Goal: Find specific page/section: Find specific page/section

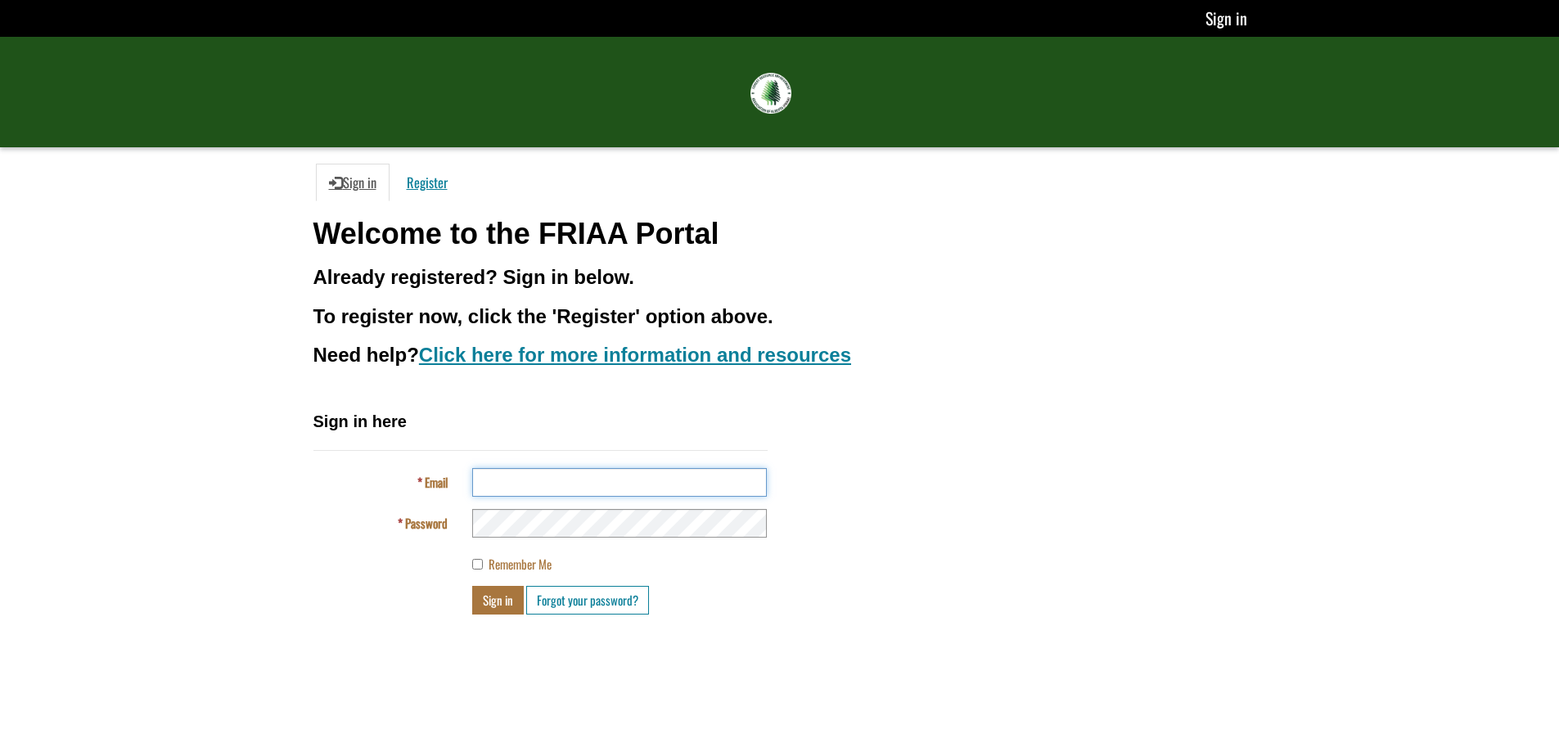
type input "**********"
click at [499, 601] on button "Sign in" at bounding box center [498, 600] width 52 height 29
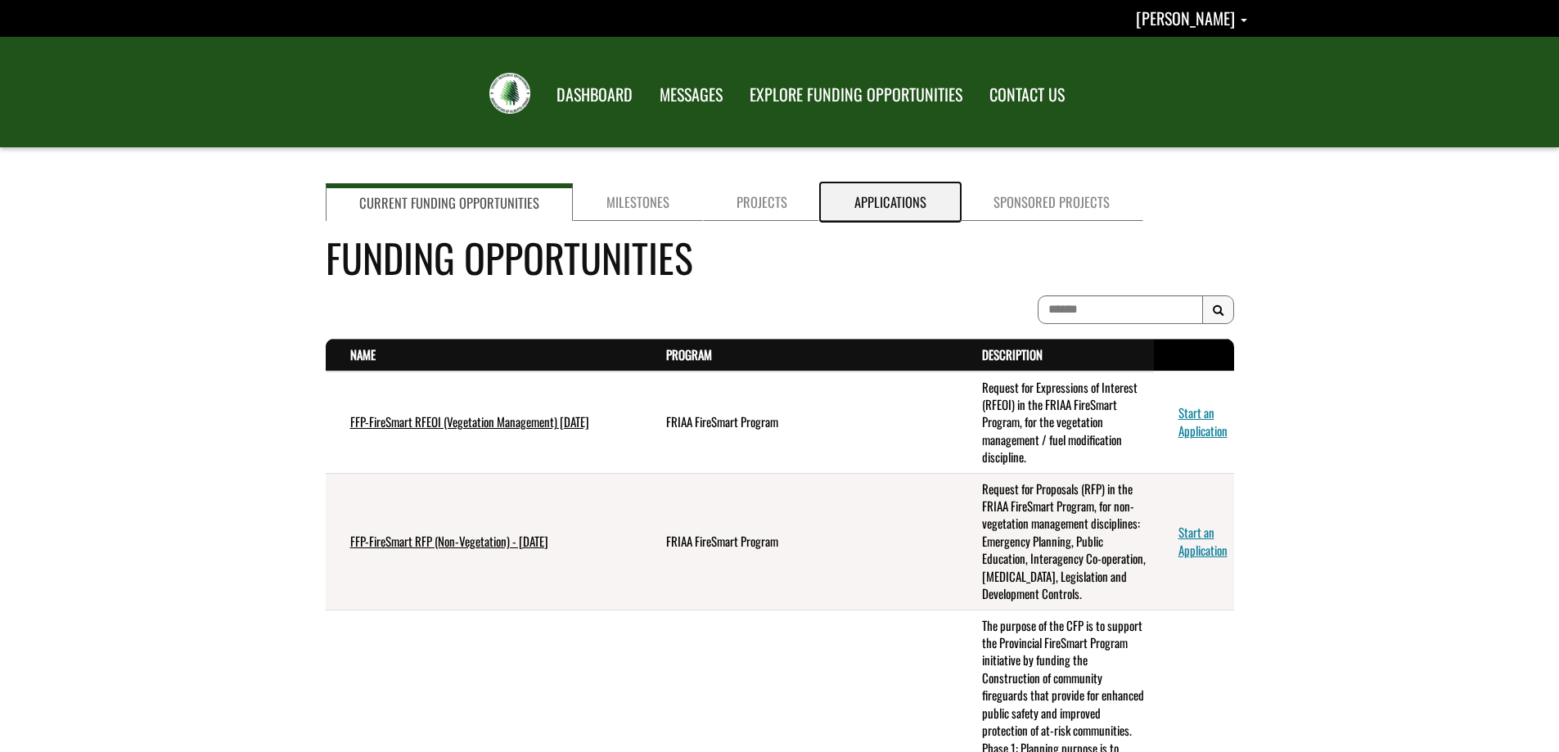
click at [882, 204] on link "Applications" at bounding box center [890, 202] width 139 height 38
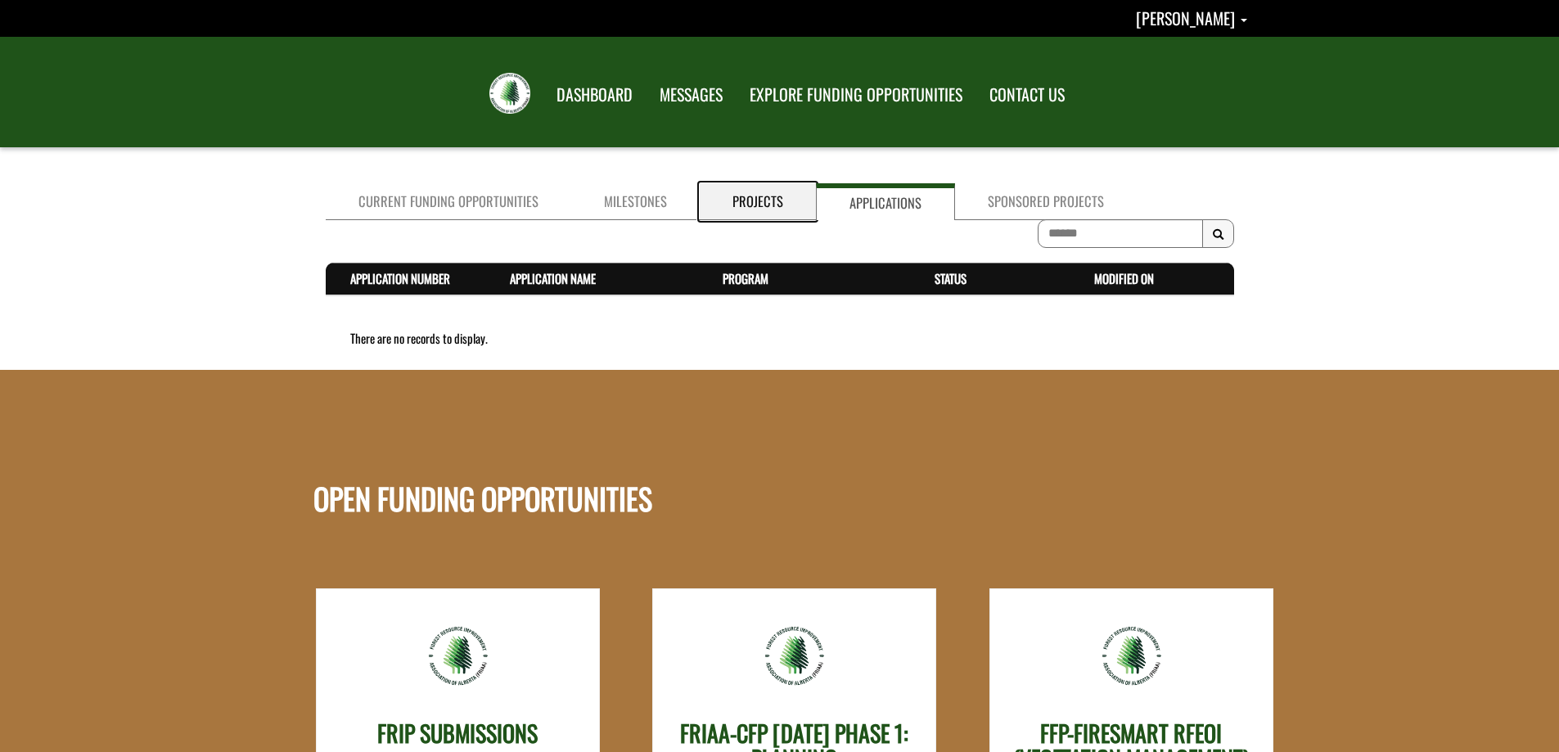
click at [751, 208] on link "Projects" at bounding box center [758, 201] width 116 height 37
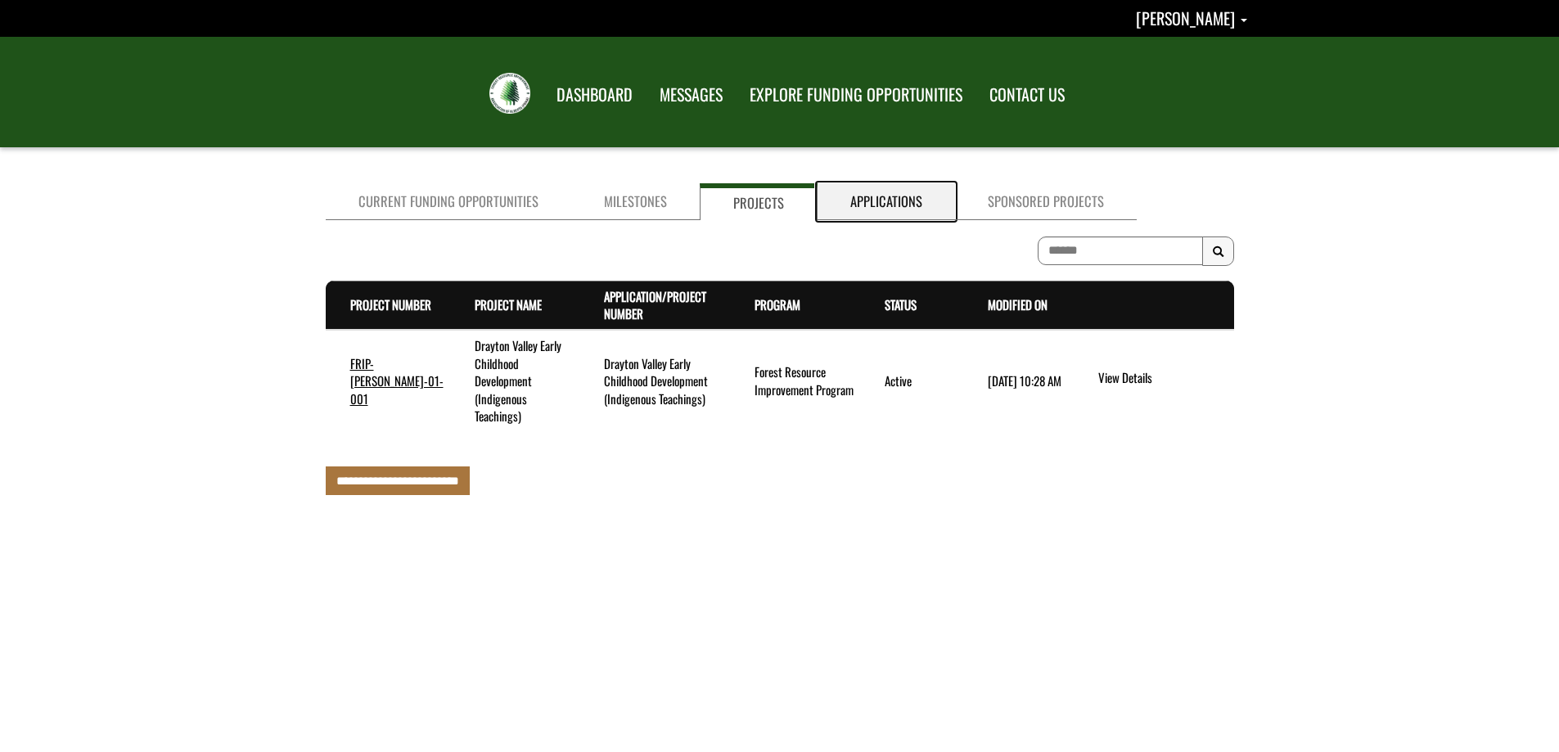
click at [900, 205] on link "Applications" at bounding box center [887, 201] width 138 height 37
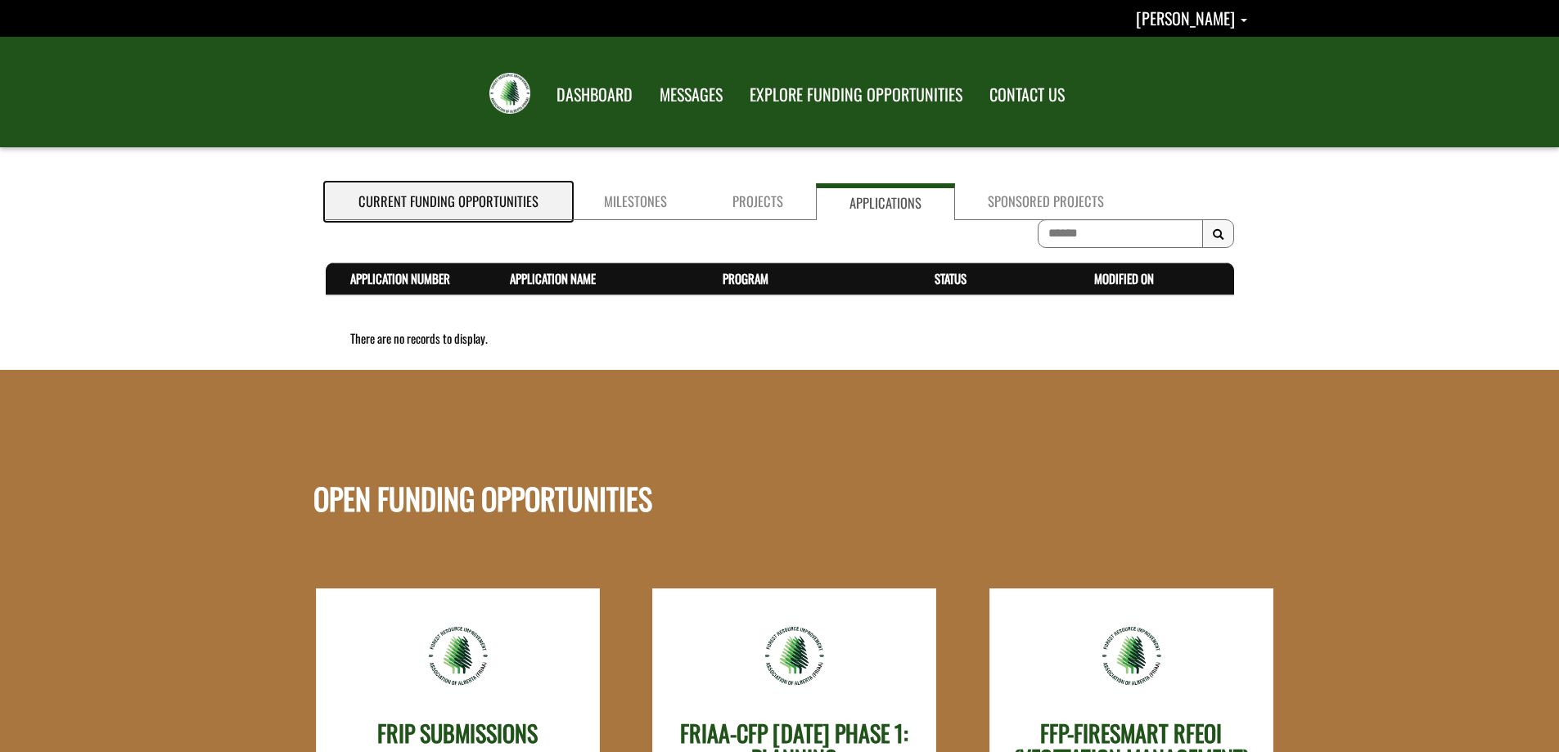
click at [467, 197] on link "Current Funding Opportunities" at bounding box center [449, 201] width 246 height 37
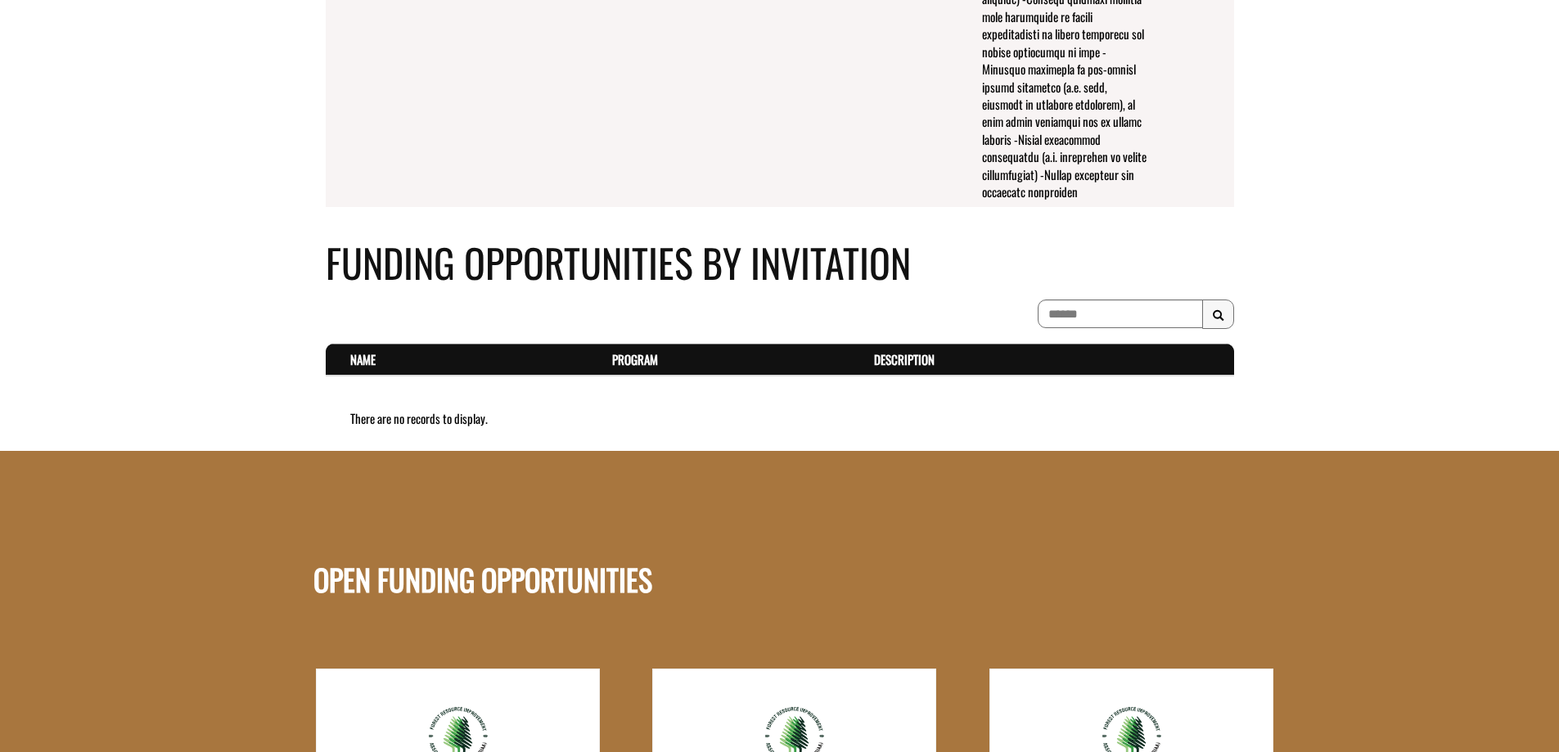
scroll to position [1473, 0]
